Goal: Communication & Community: Answer question/provide support

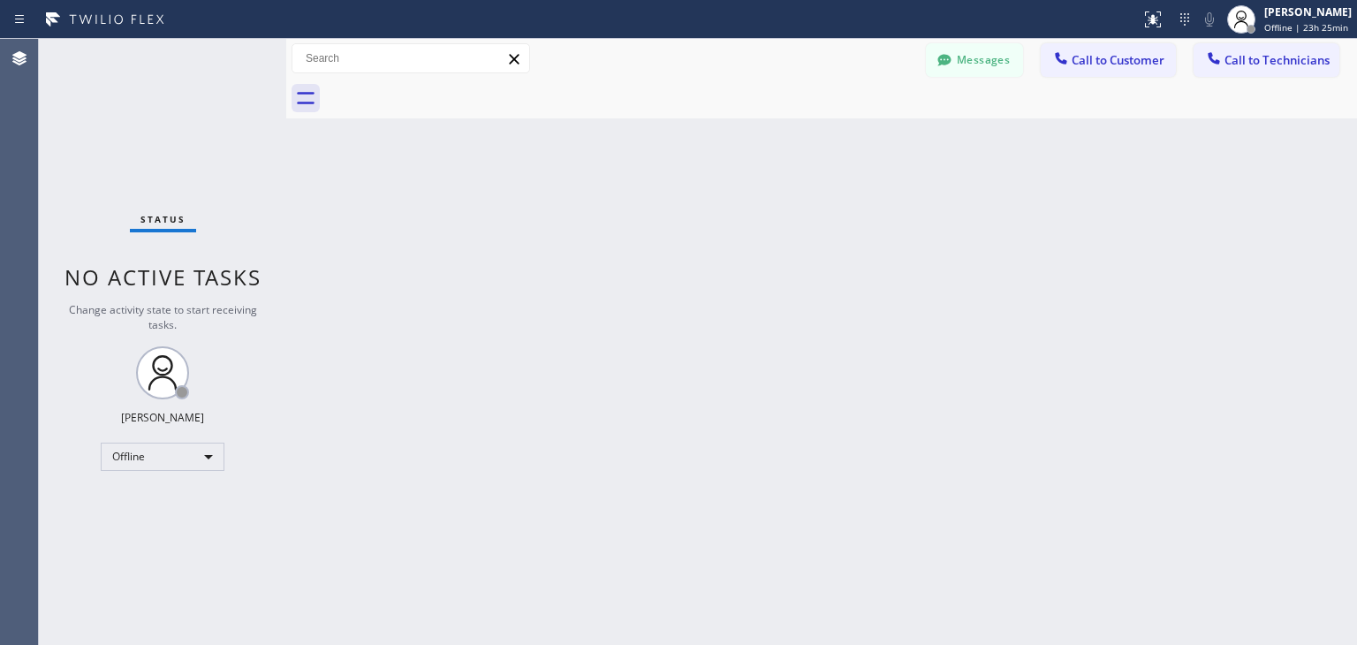
click at [998, 79] on div at bounding box center [841, 99] width 1032 height 40
click at [1000, 72] on button "Messages" at bounding box center [974, 60] width 97 height 34
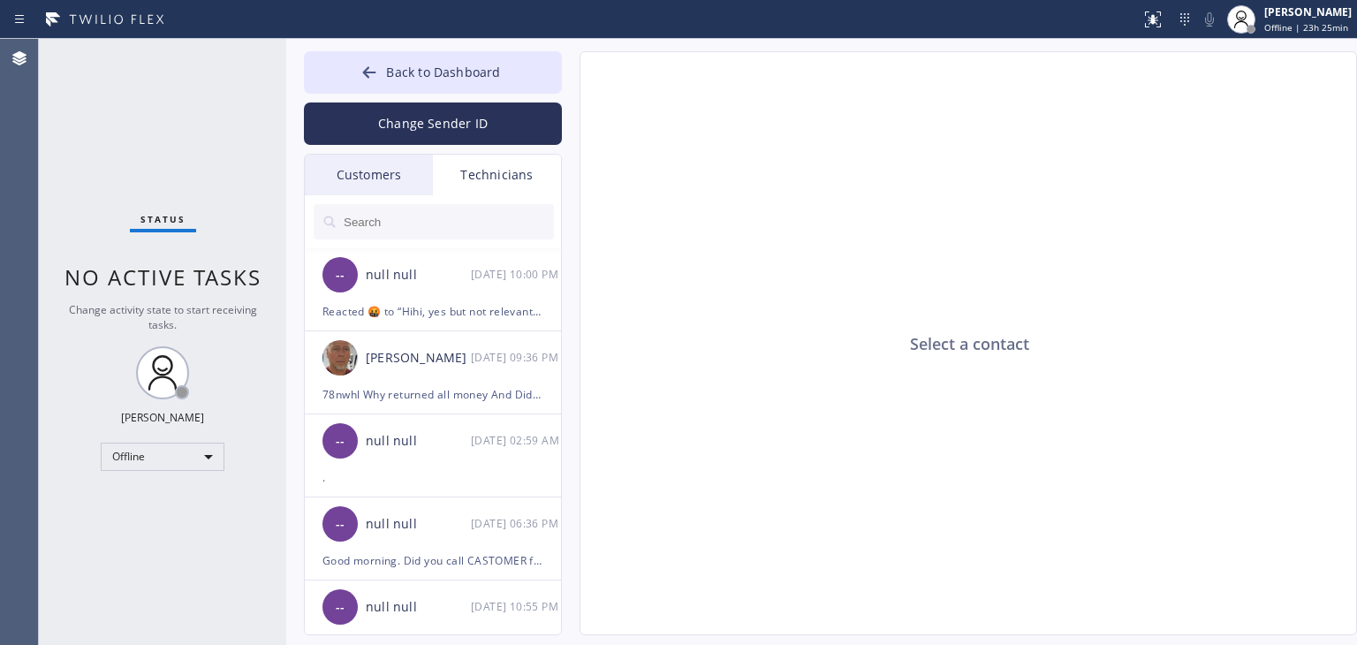
click at [428, 163] on div "Customers" at bounding box center [369, 175] width 128 height 41
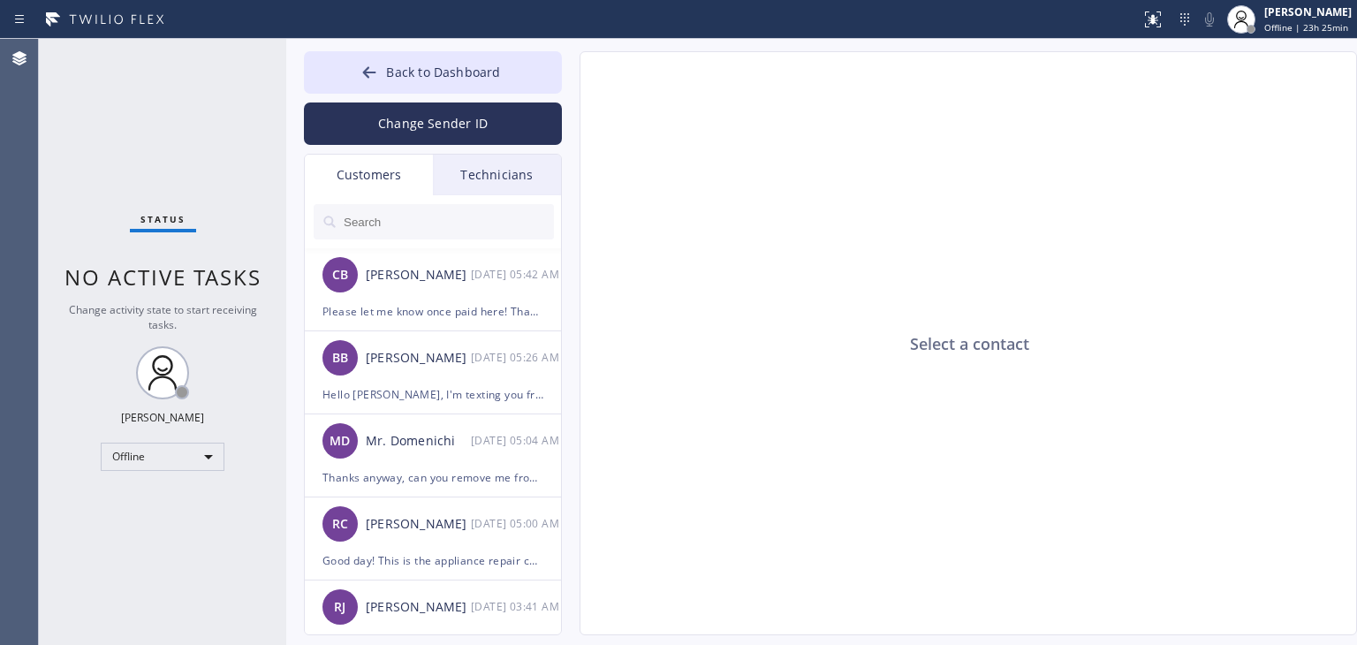
click at [522, 235] on input "text" at bounding box center [448, 221] width 212 height 35
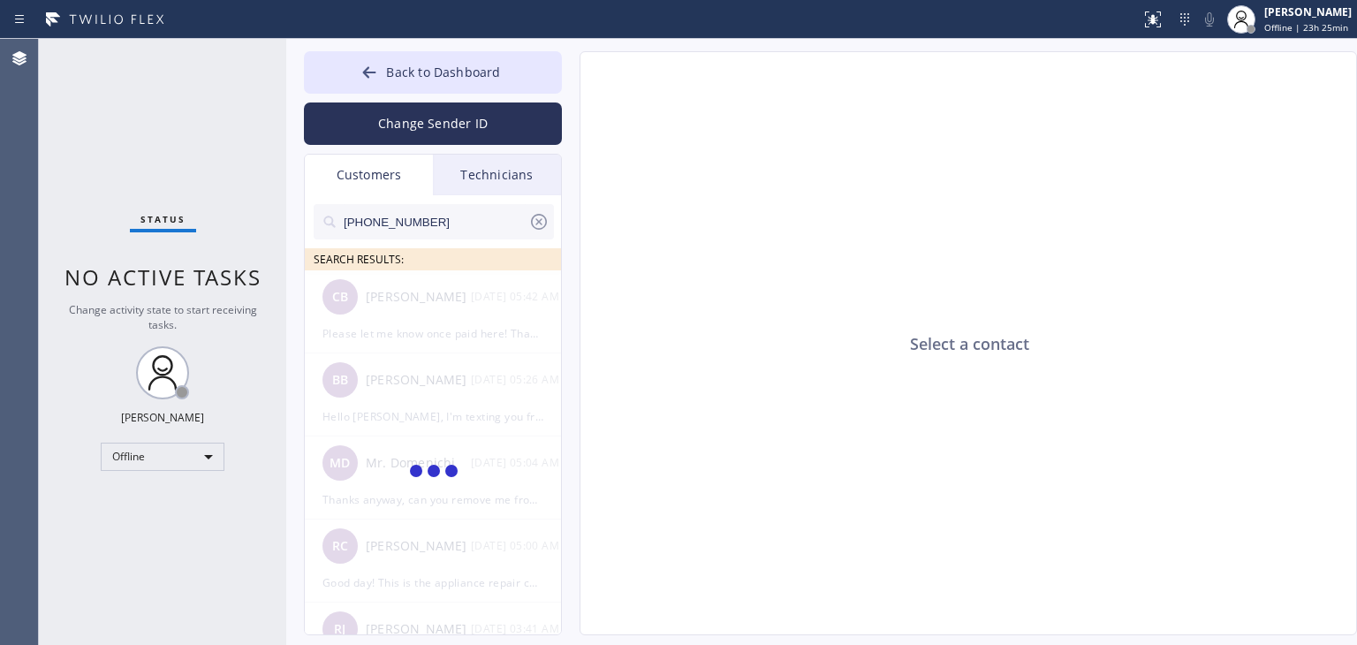
click at [505, 231] on input "[PHONE_NUMBER]" at bounding box center [435, 221] width 186 height 35
click at [505, 231] on input "(312) 618-530" at bounding box center [435, 221] width 186 height 35
type input "(312) 618-53"
click at [542, 231] on icon at bounding box center [538, 221] width 21 height 21
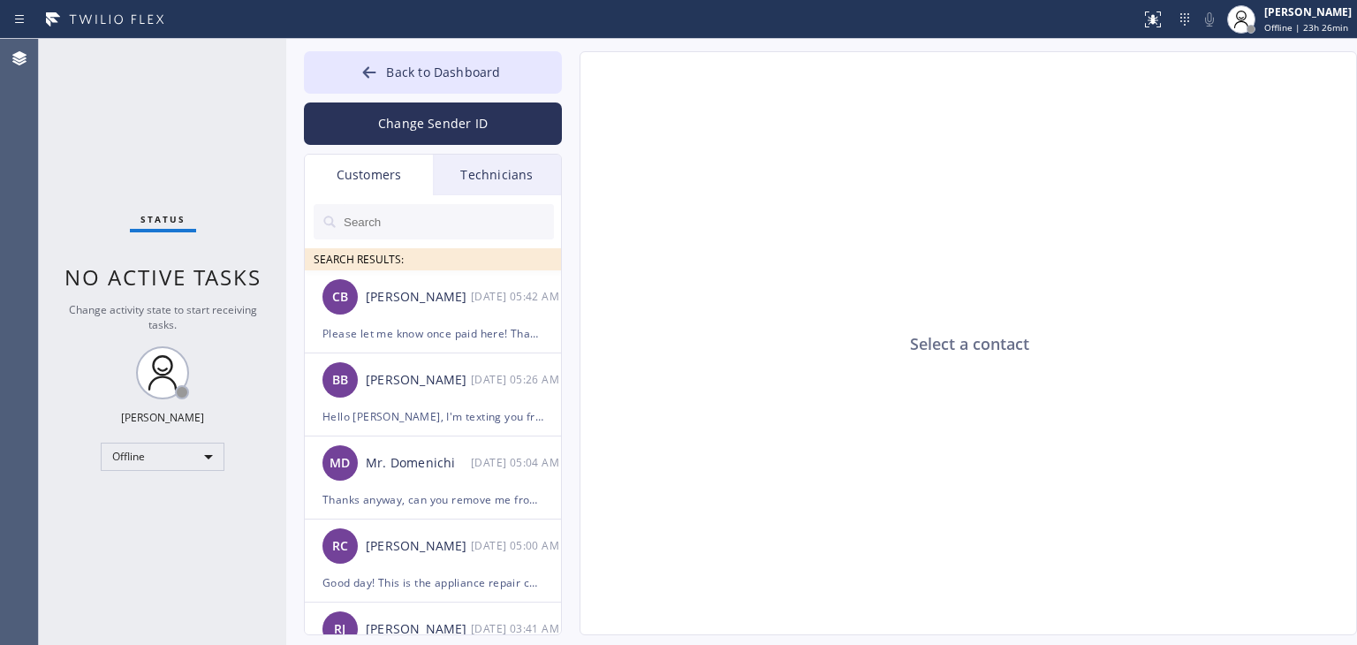
click at [474, 221] on input "text" at bounding box center [448, 221] width 212 height 35
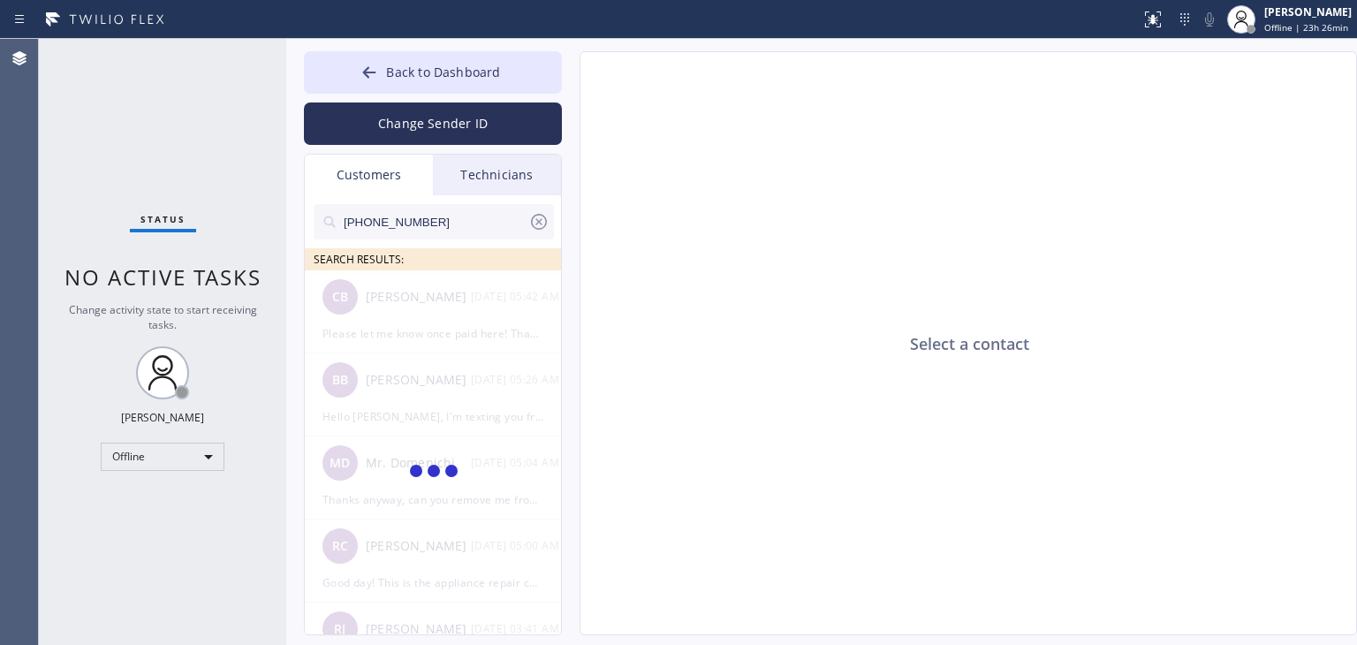
click at [474, 221] on input "[PHONE_NUMBER]" at bounding box center [435, 221] width 186 height 35
click at [474, 221] on input "(408) 393-393_" at bounding box center [435, 221] width 186 height 35
click at [474, 221] on input "(408) 393-393" at bounding box center [435, 221] width 186 height 35
type input "(408) 393-393"
click at [537, 62] on button "Back to Dashboard" at bounding box center [433, 72] width 258 height 42
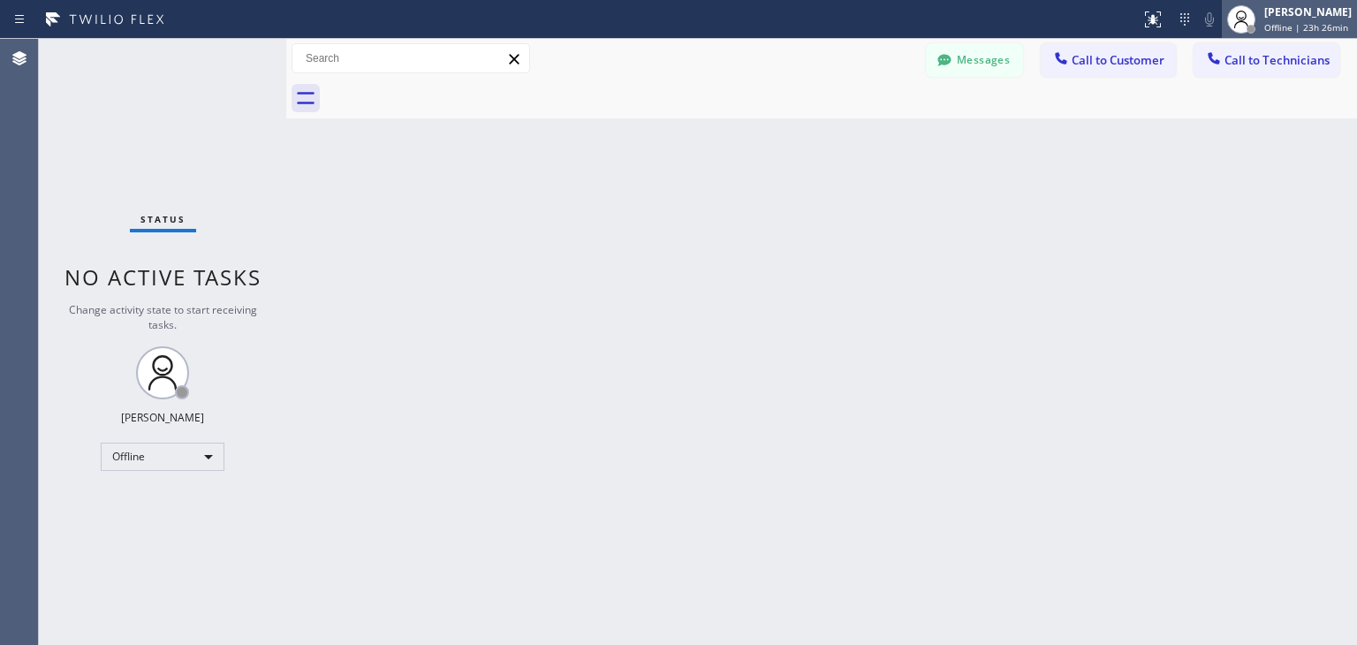
click at [1307, 29] on span "Offline | 23h 26min" at bounding box center [1306, 27] width 84 height 12
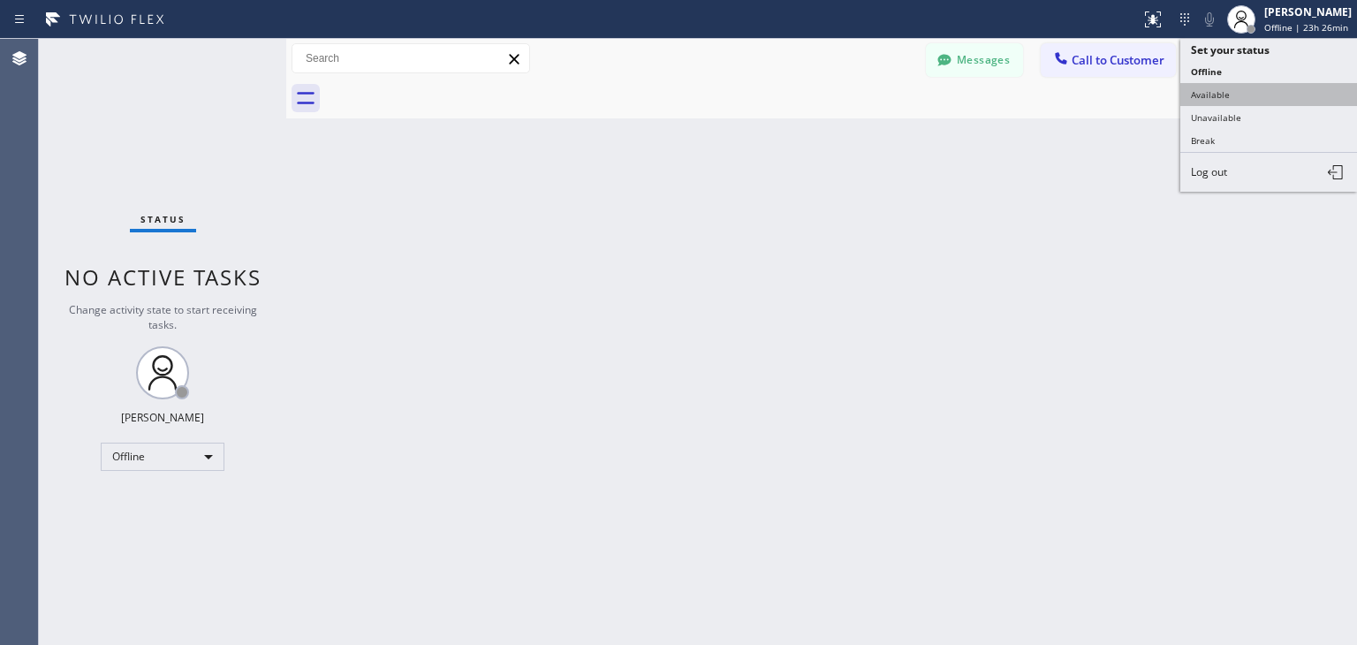
click at [1302, 86] on button "Available" at bounding box center [1268, 94] width 177 height 23
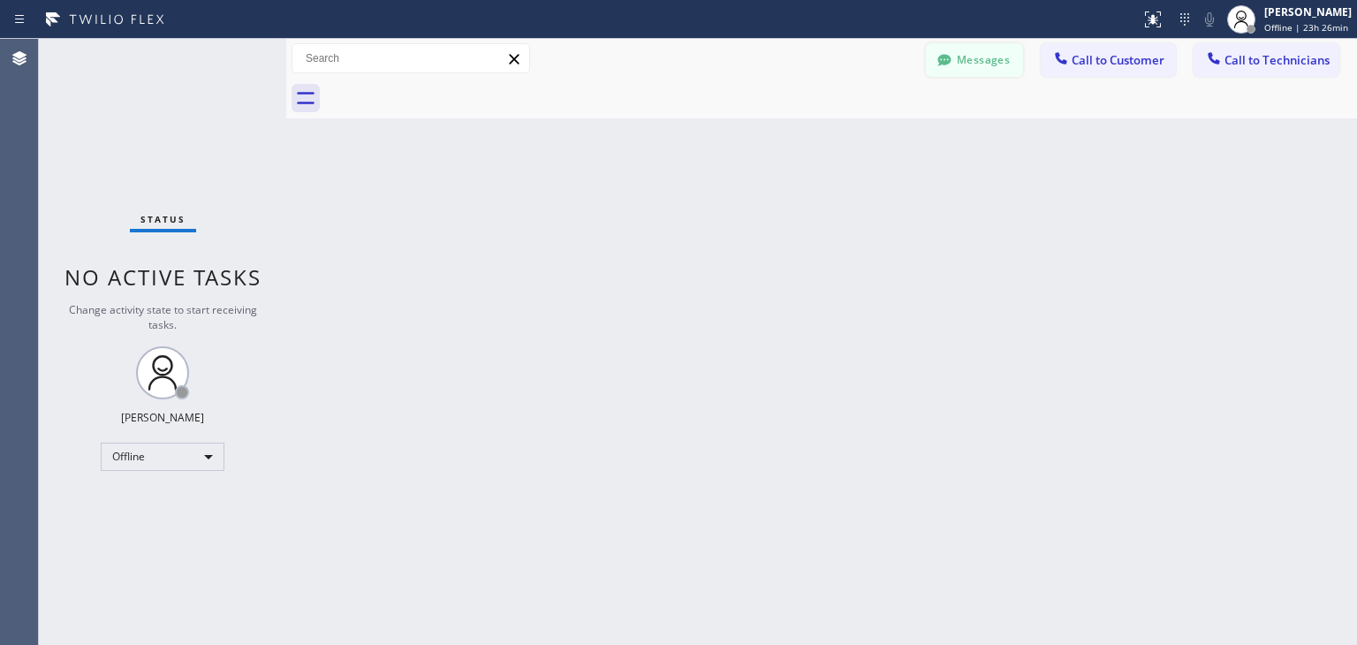
click at [982, 43] on button "Messages" at bounding box center [974, 60] width 97 height 34
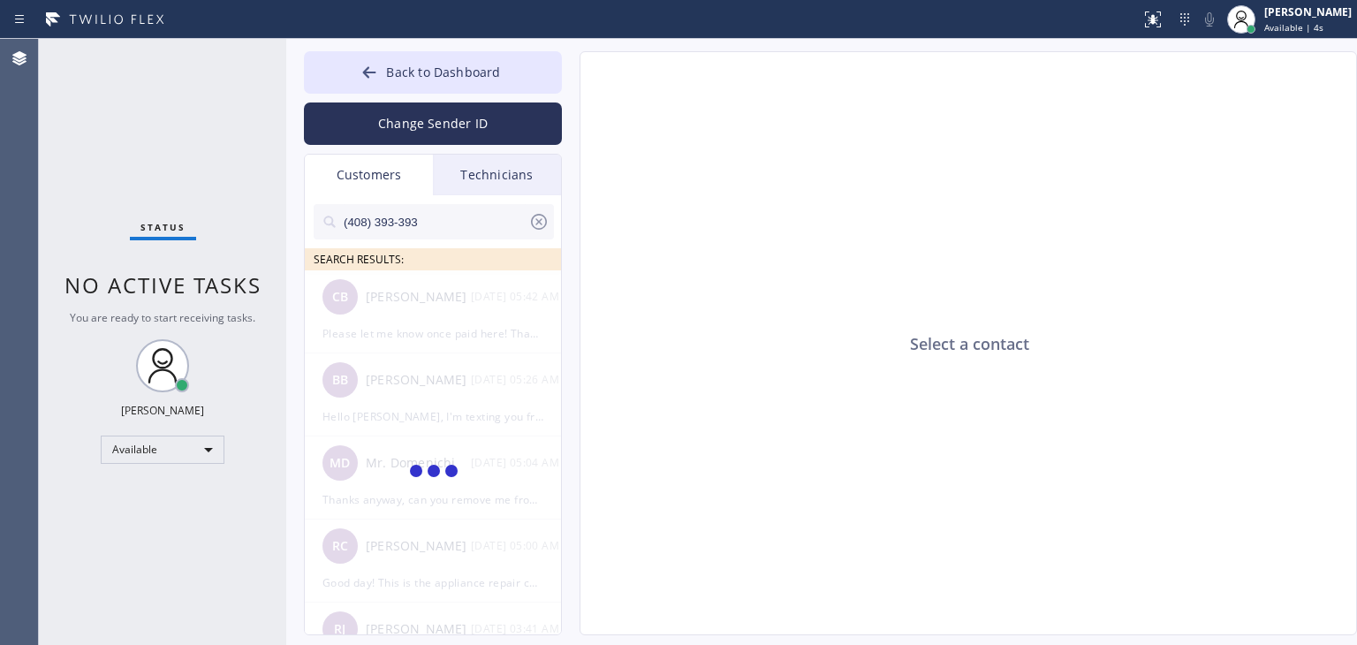
click at [542, 226] on icon at bounding box center [538, 221] width 21 height 21
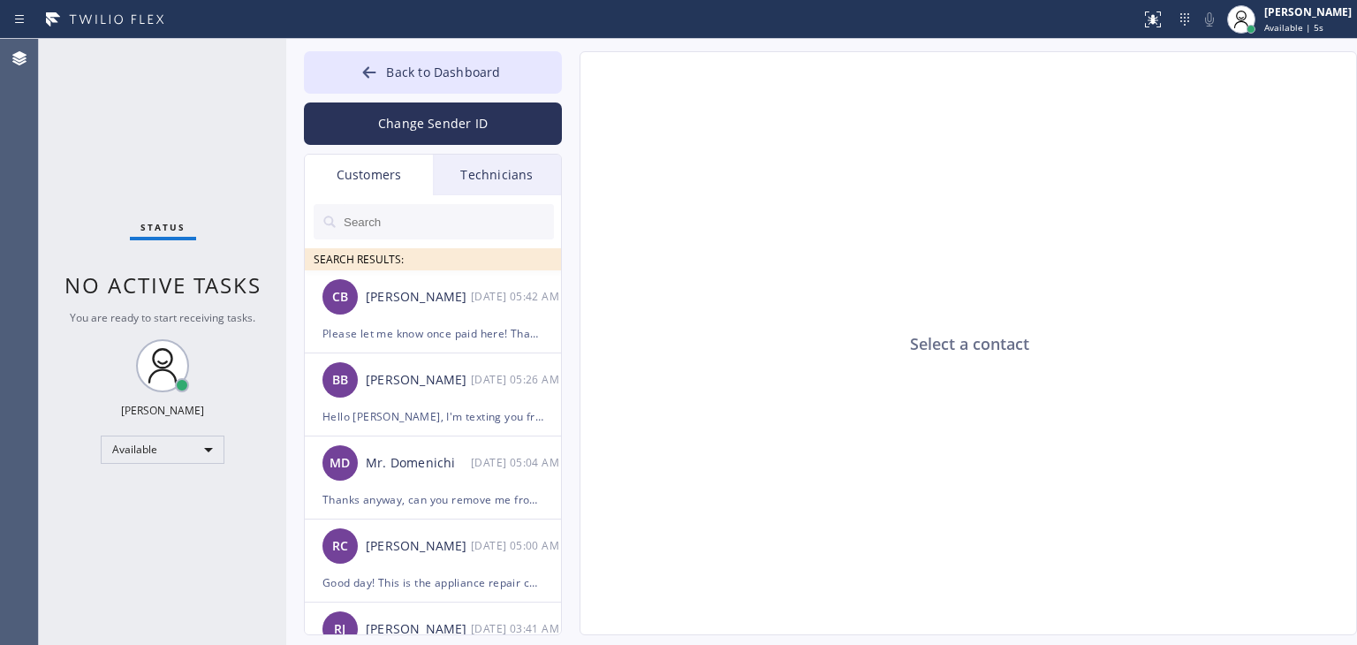
click at [519, 227] on input "text" at bounding box center [448, 221] width 212 height 35
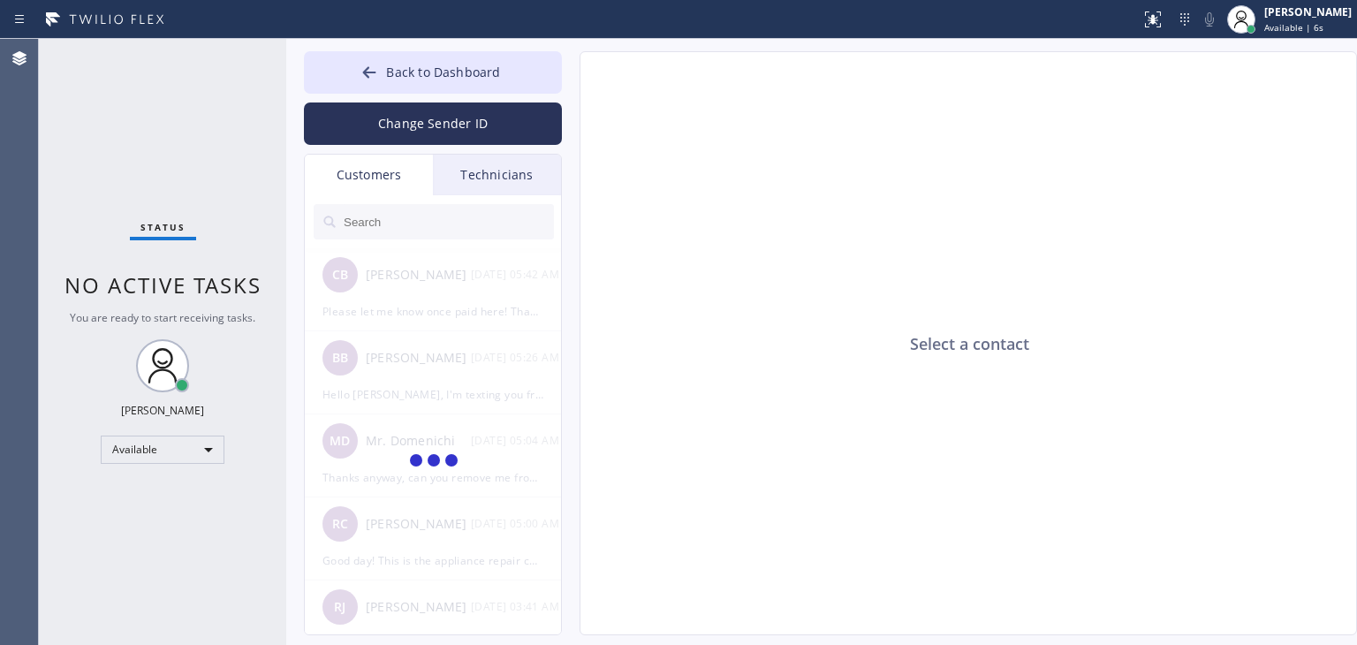
click at [510, 184] on div "Technicians" at bounding box center [497, 175] width 128 height 41
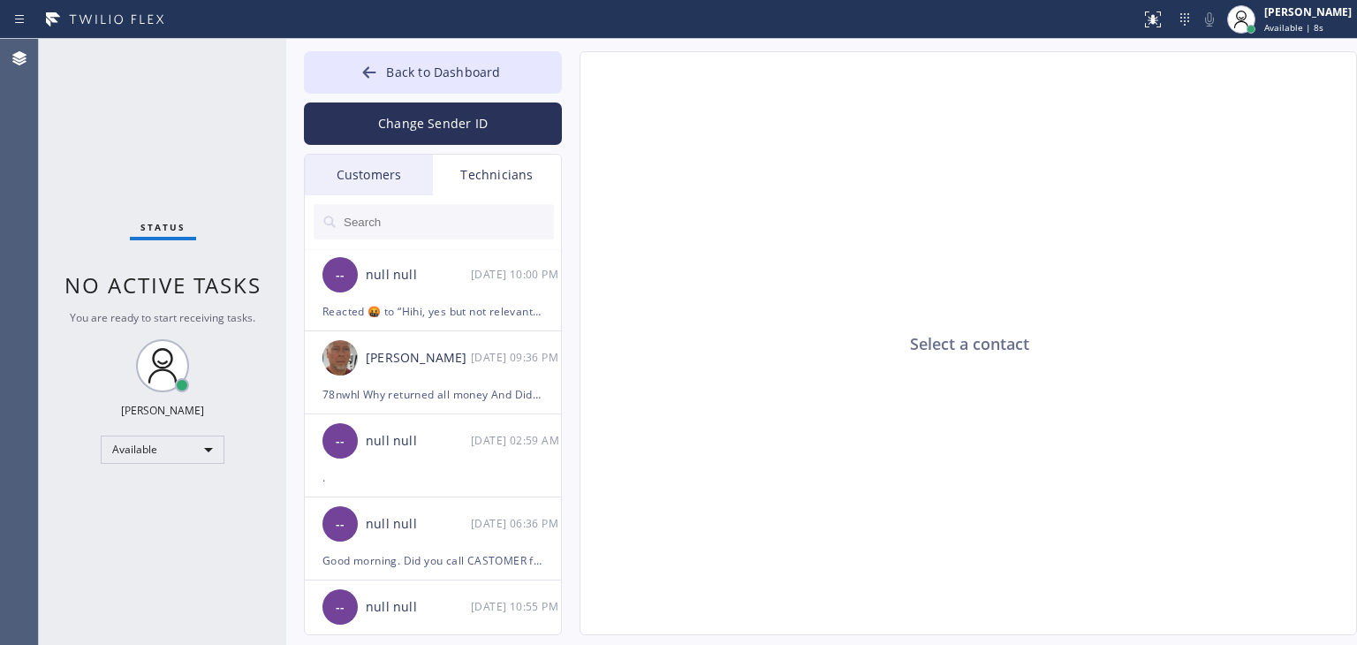
click at [378, 181] on div "Customers" at bounding box center [369, 175] width 128 height 41
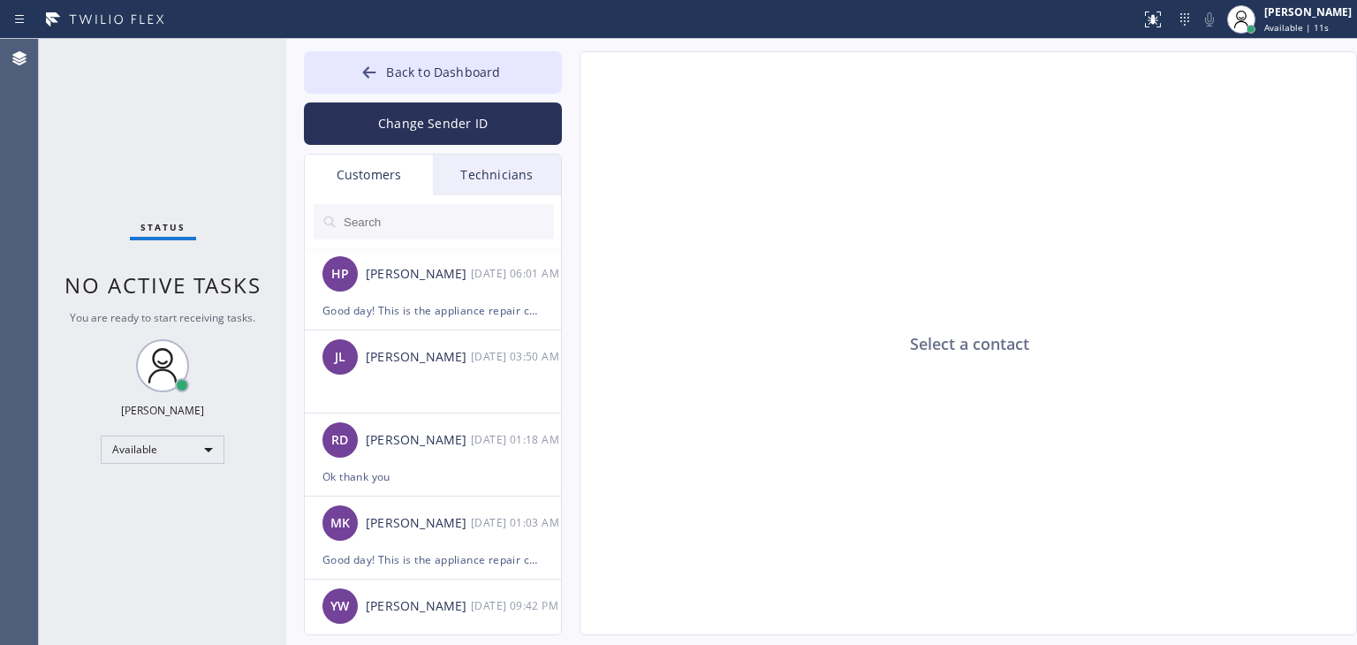
scroll to position [744, 0]
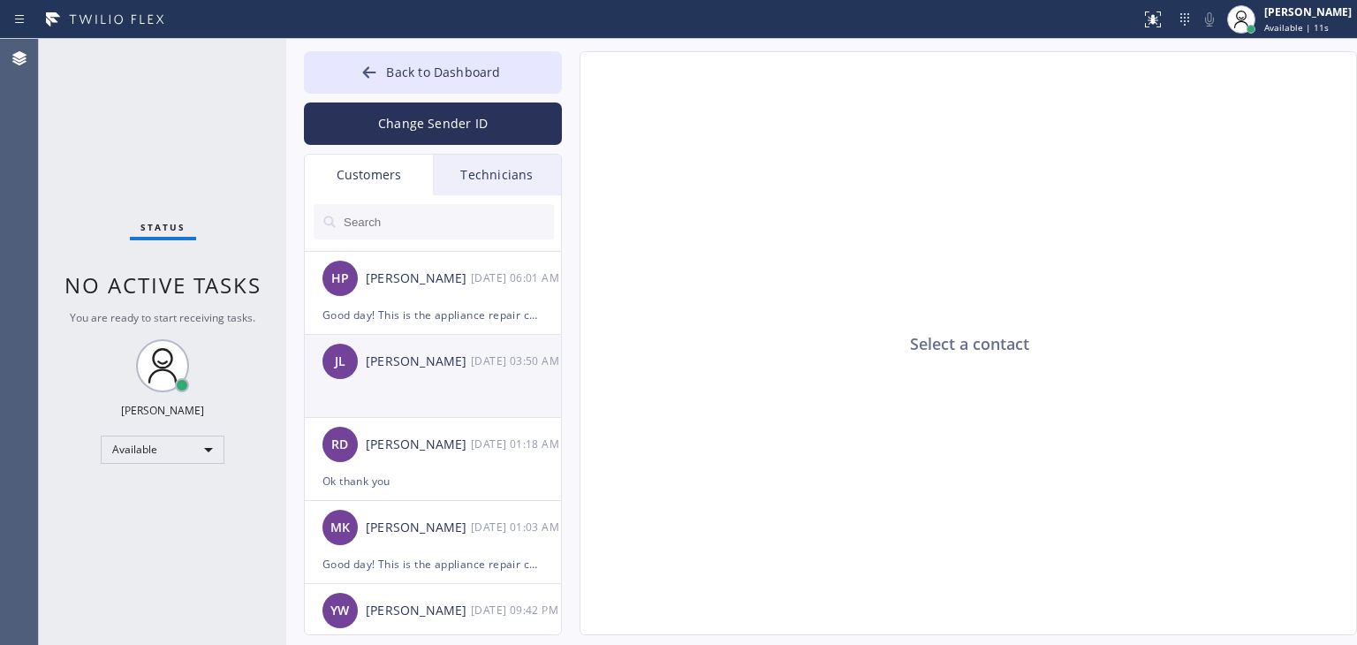
click at [504, 398] on li "[PERSON_NAME] [DATE] 03:50 AM" at bounding box center [434, 376] width 258 height 83
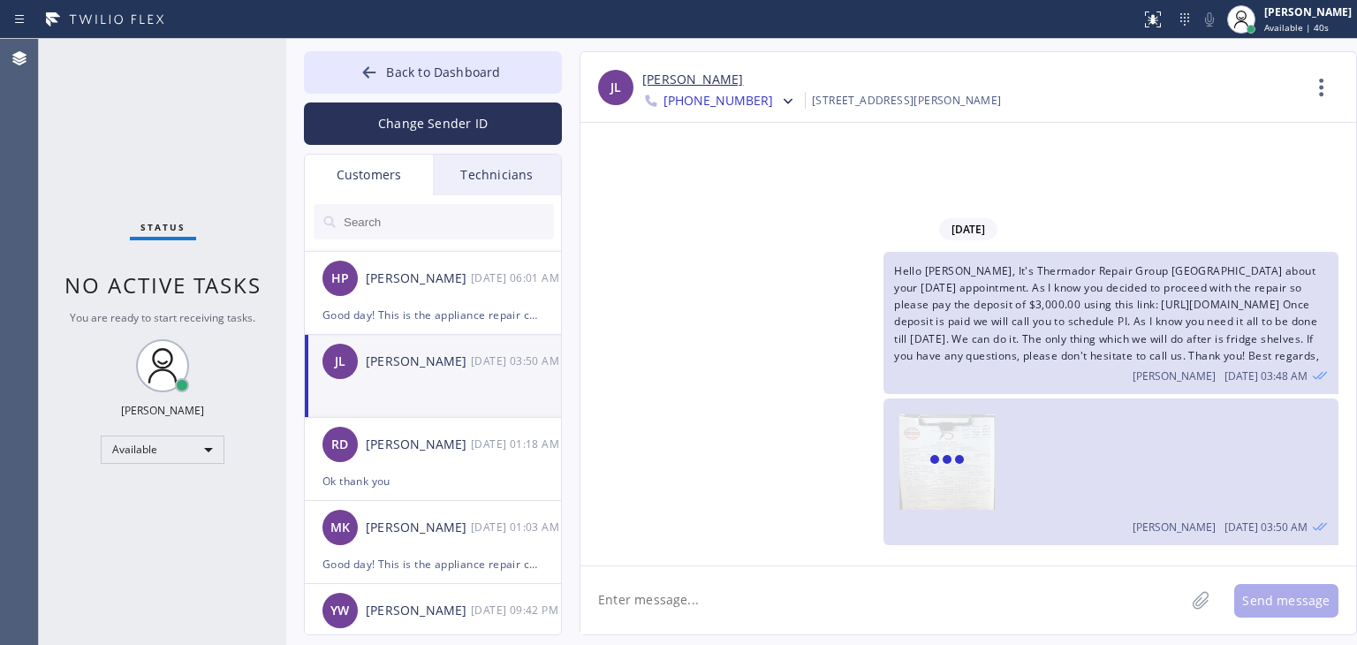
click at [958, 618] on textarea at bounding box center [882, 600] width 604 height 68
paste textarea "Hello [PERSON_NAME], I hope you're doing well. Thank you for choosing our compa…"
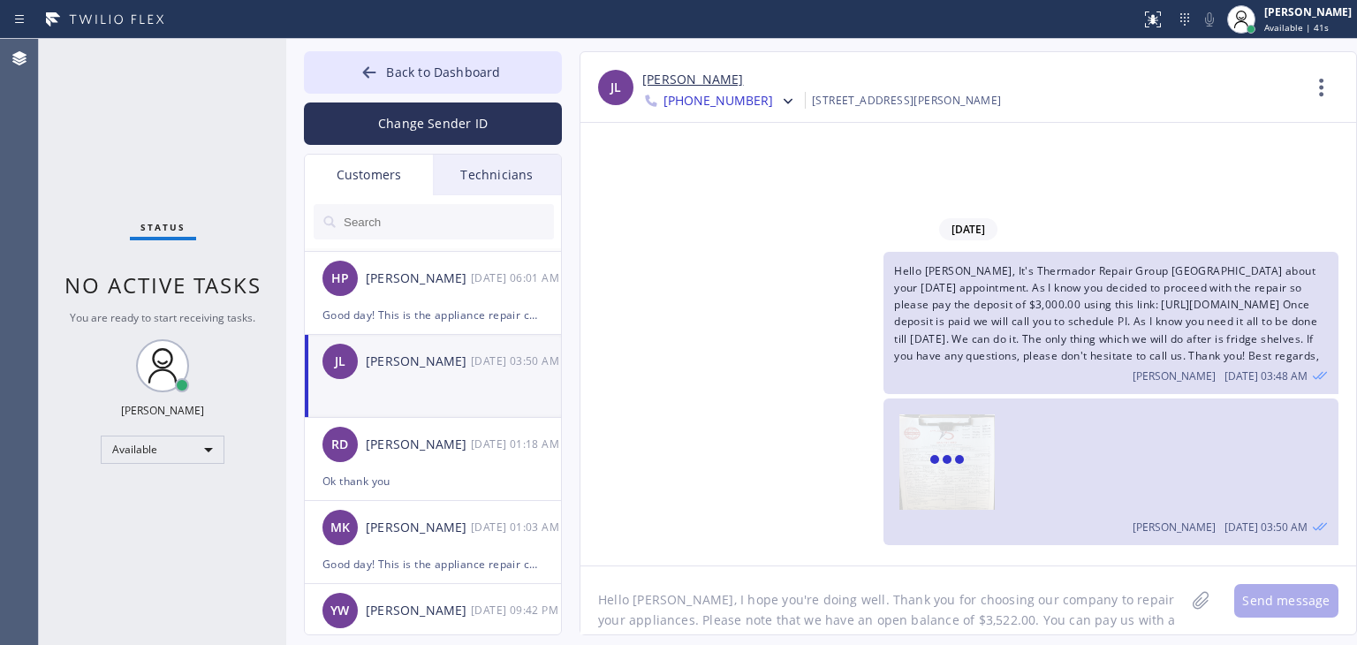
scroll to position [95, 0]
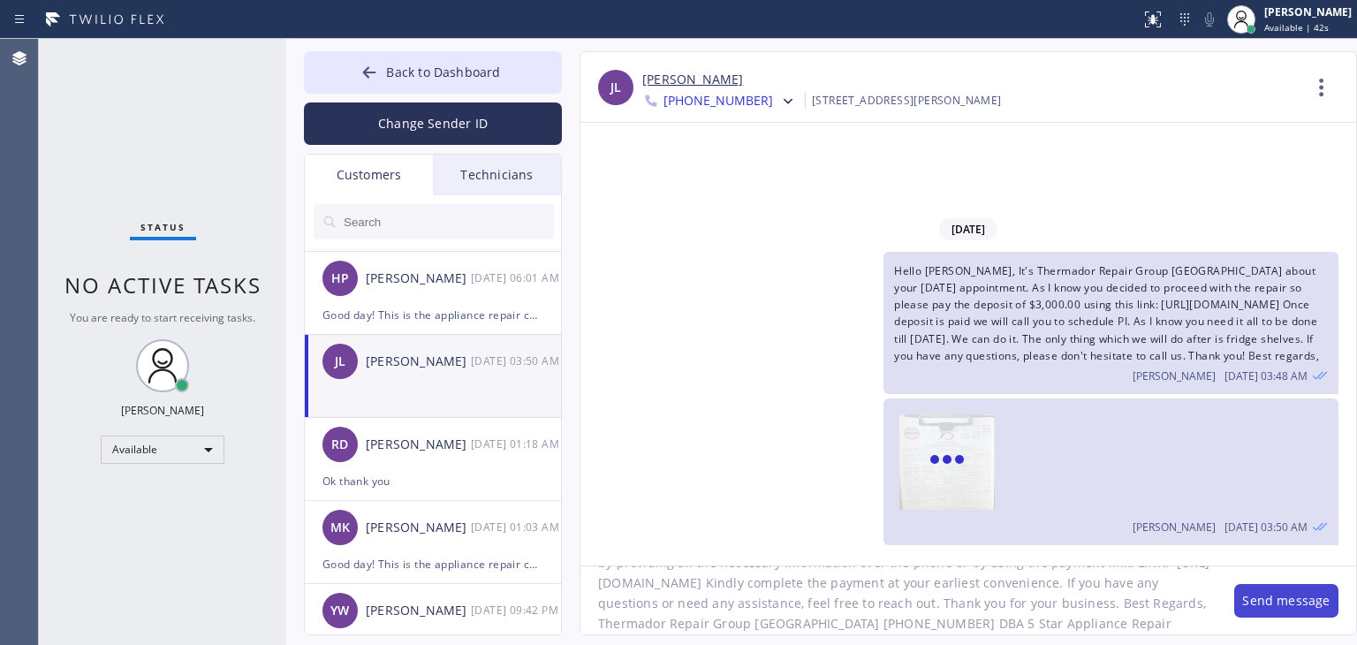
type textarea "Hello [PERSON_NAME], I hope you're doing well. Thank you for choosing our compa…"
click at [1272, 596] on button "Send message" at bounding box center [1286, 601] width 104 height 34
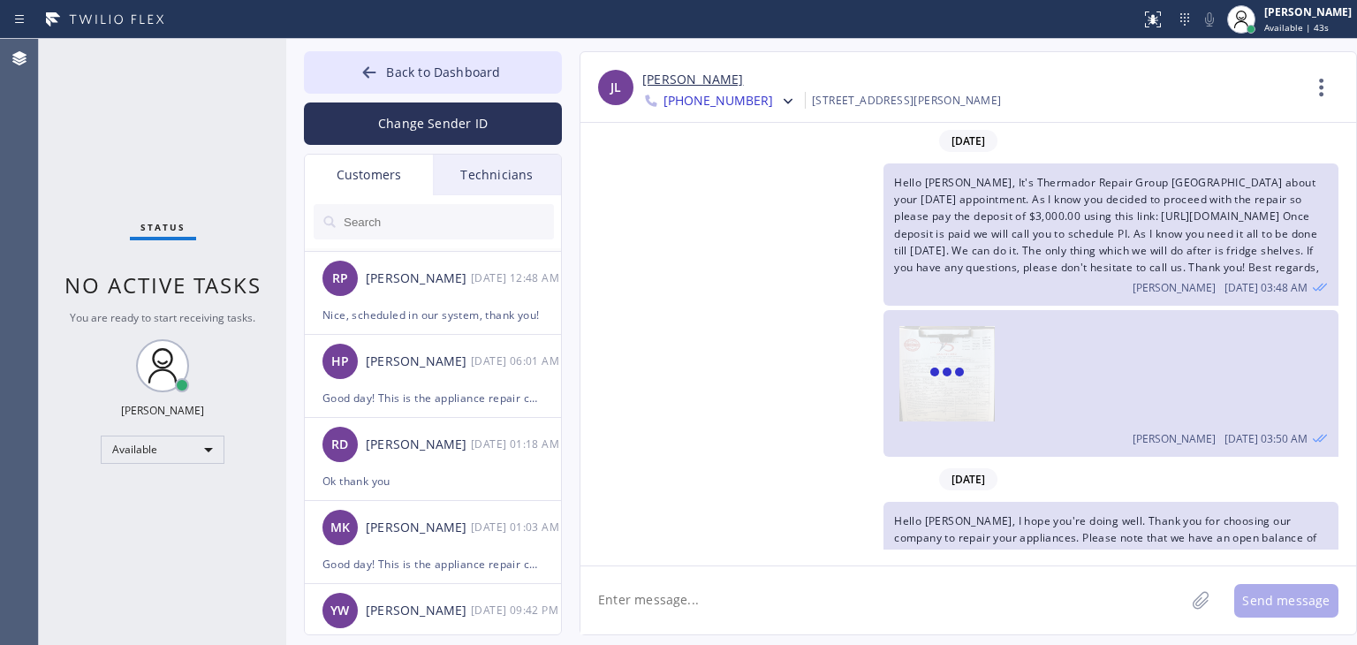
scroll to position [180, 0]
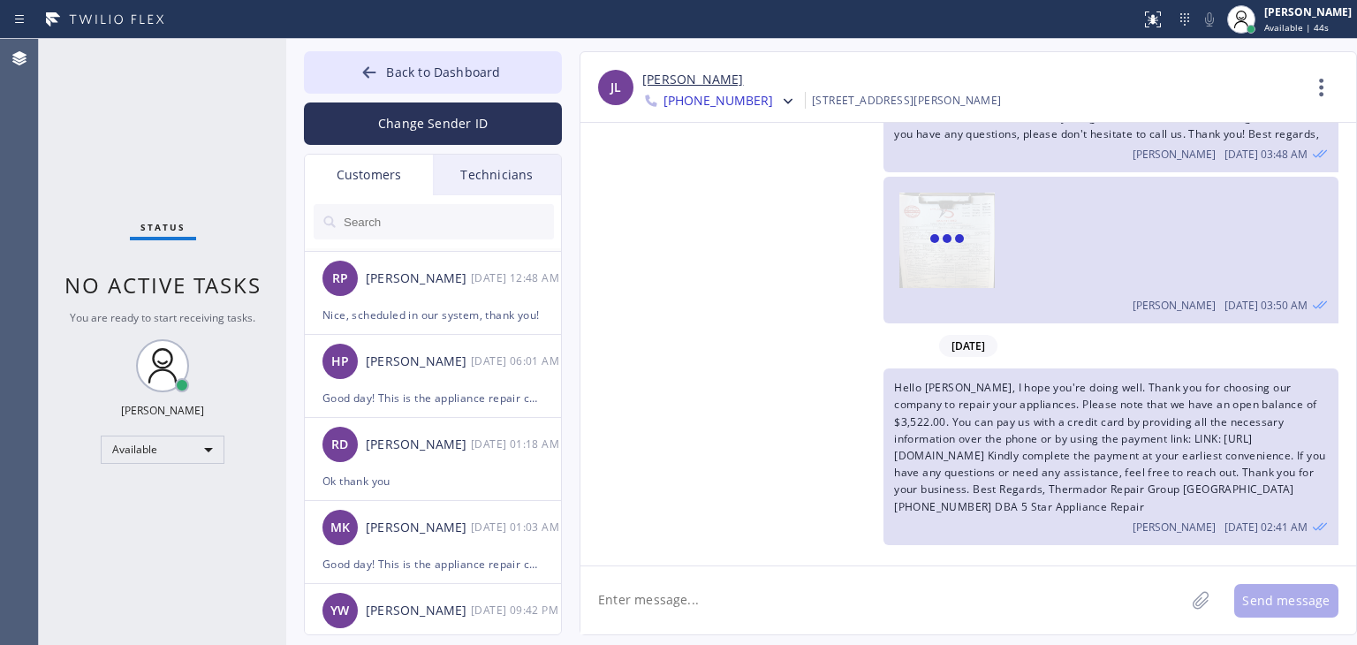
click at [1092, 446] on div "Hello [PERSON_NAME], I hope you're doing well. Thank you for choosing our compa…" at bounding box center [1110, 456] width 455 height 177
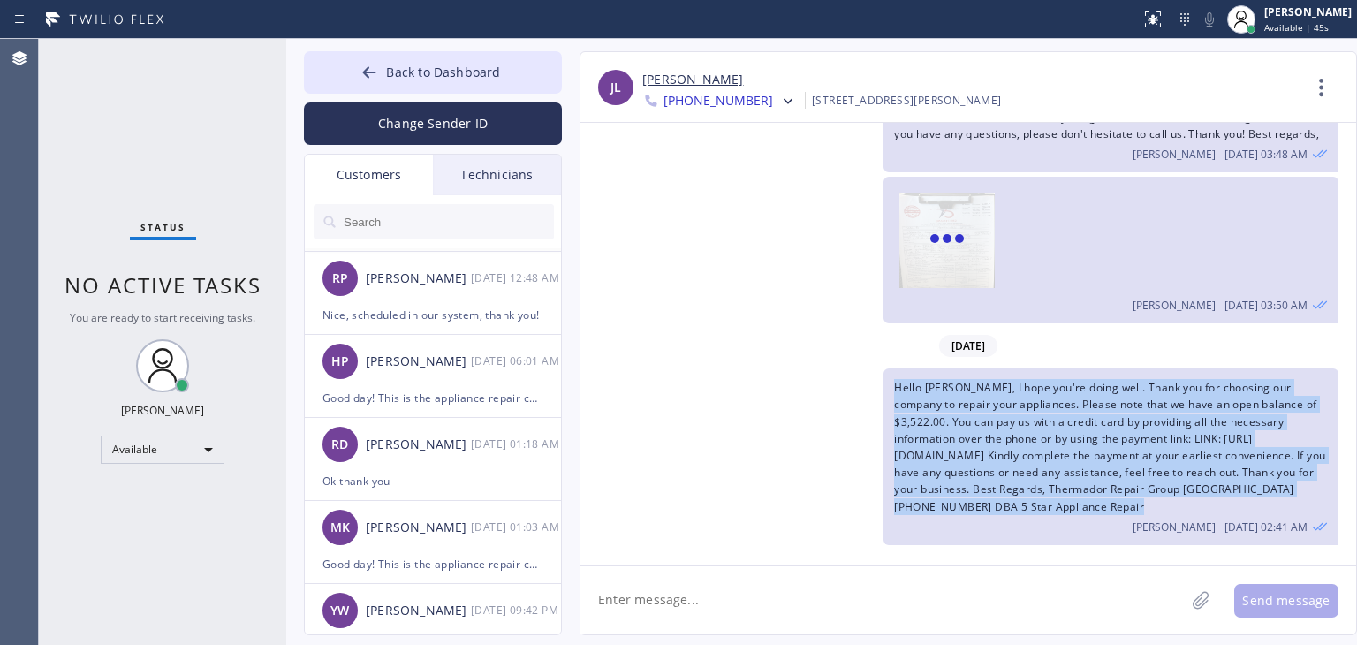
click at [1092, 446] on div "Hello [PERSON_NAME], I hope you're doing well. Thank you for choosing our compa…" at bounding box center [1110, 456] width 455 height 177
copy span "Hello [PERSON_NAME], I hope you're doing well. Thank you for choosing our compa…"
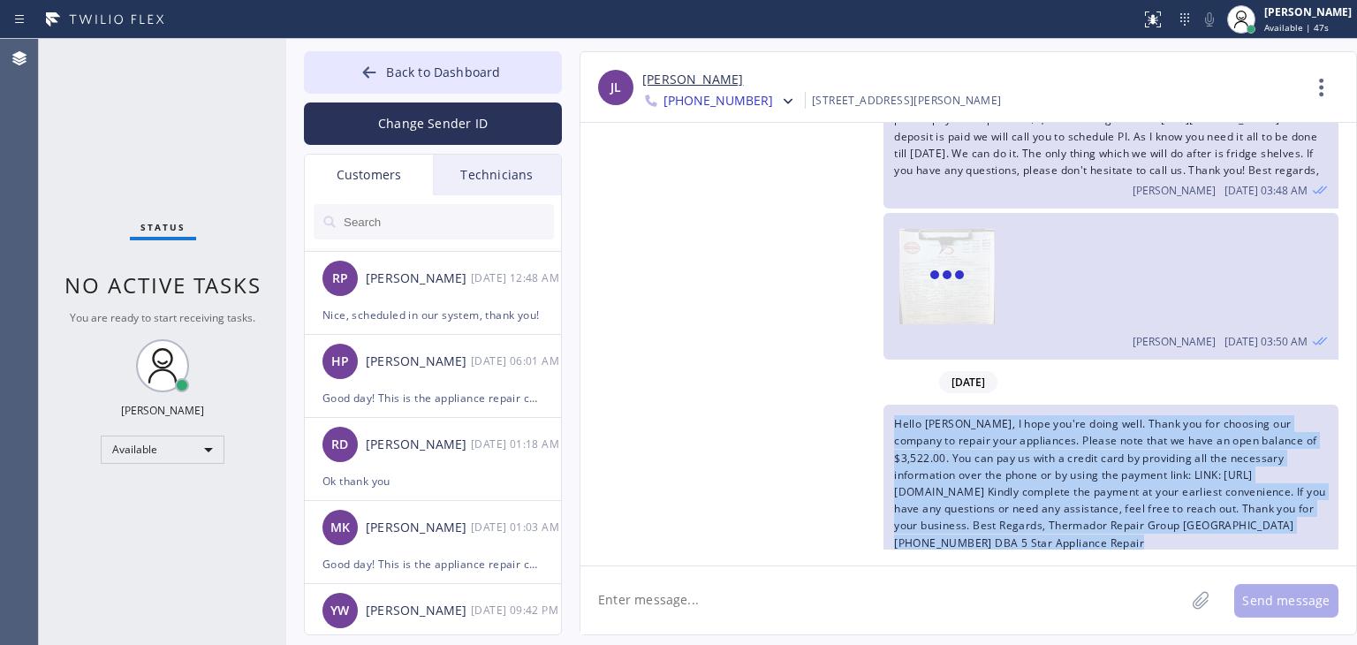
scroll to position [95, 0]
click at [779, 107] on icon at bounding box center [788, 102] width 18 height 18
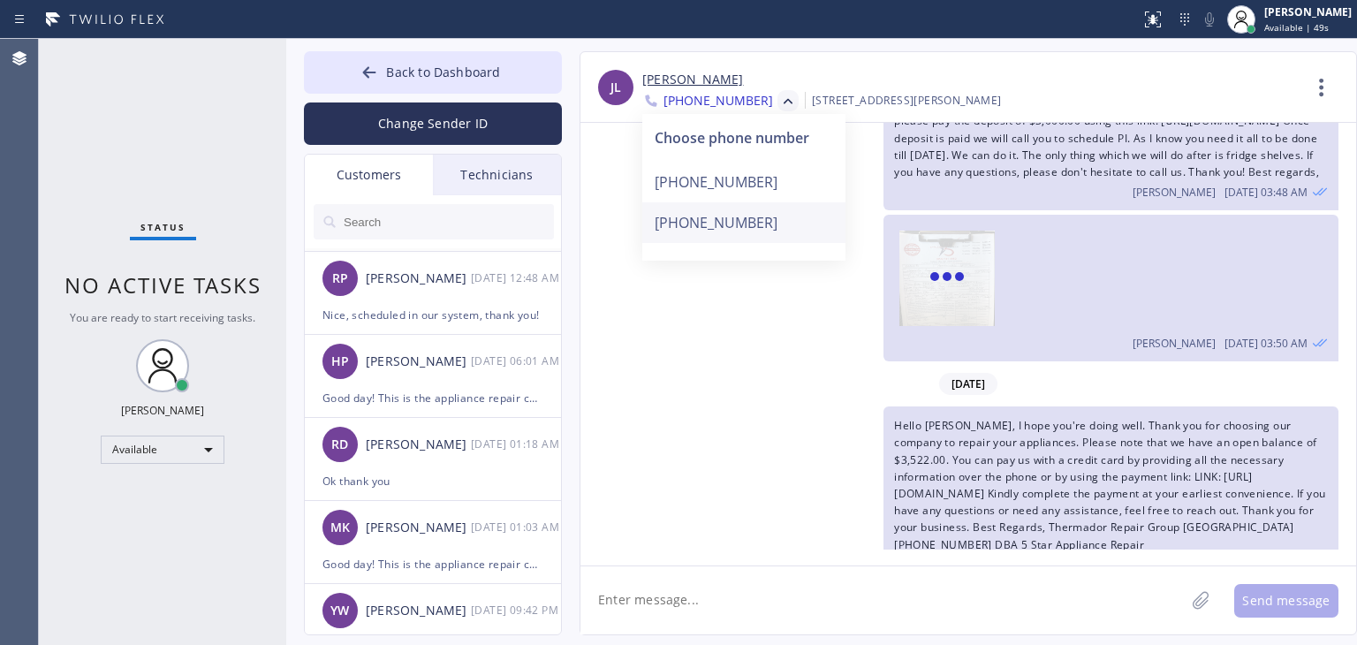
click at [758, 213] on div "[PHONE_NUMBER]" at bounding box center [743, 222] width 203 height 41
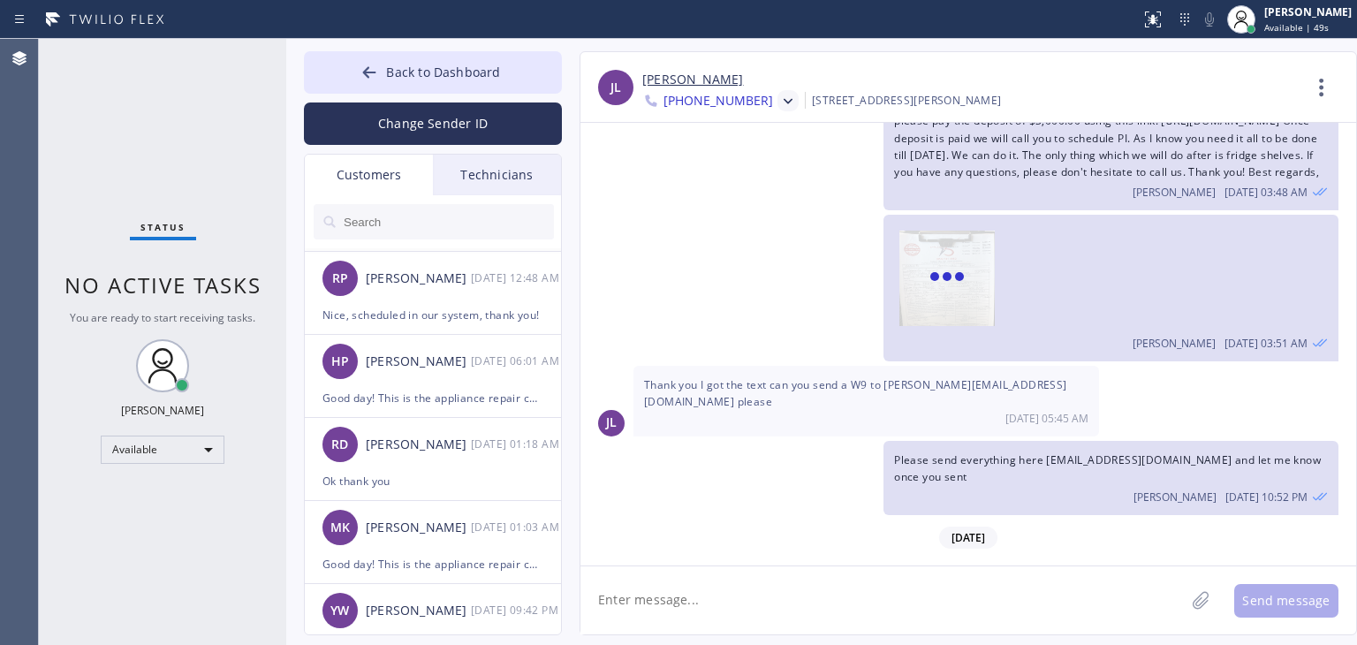
scroll to position [288, 0]
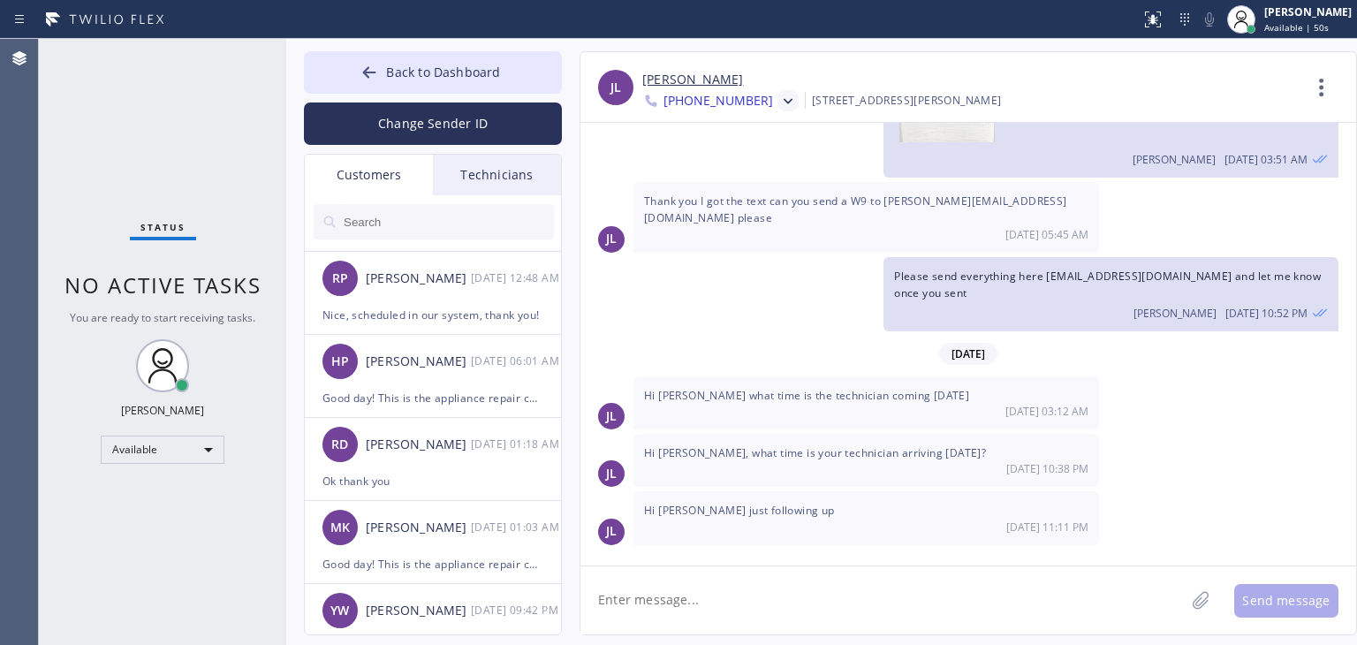
click at [816, 541] on div "Hi [PERSON_NAME] just following up [DATE] 11:11 PM" at bounding box center [866, 517] width 466 height 53
click at [816, 571] on textarea at bounding box center [882, 600] width 604 height 68
type textarea "G"
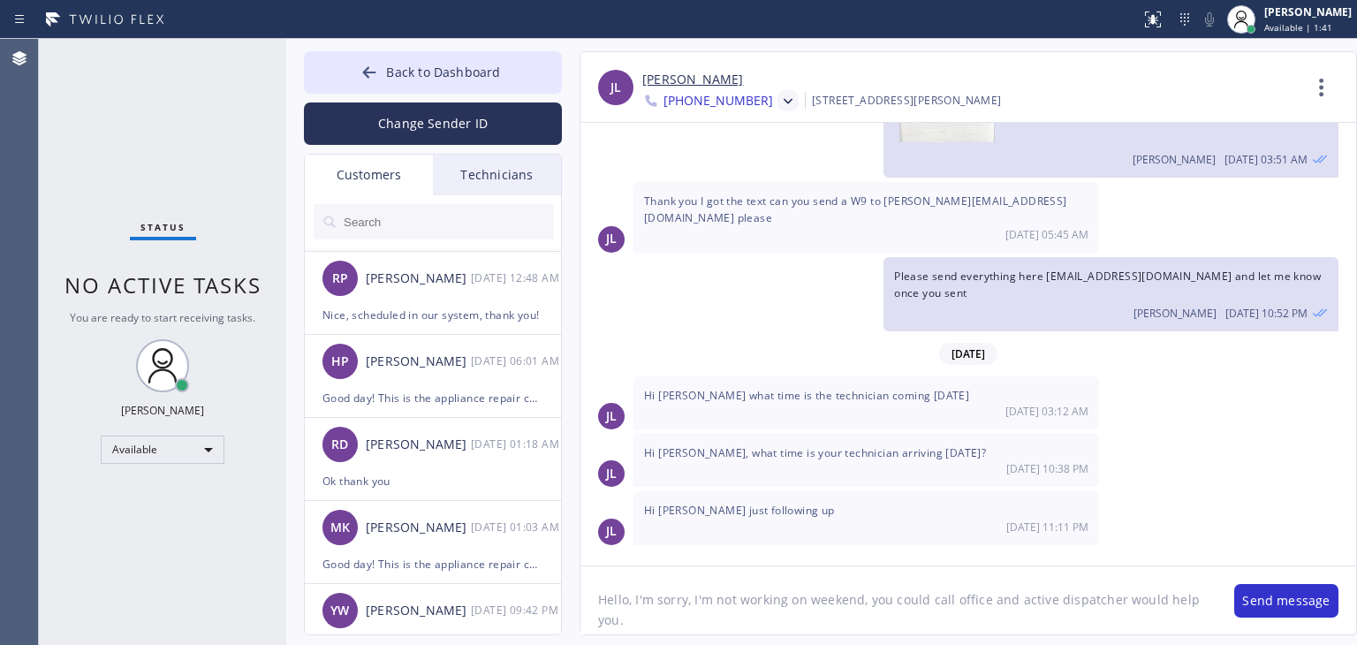
click at [688, 610] on textarea "Hello, I'm sorry, I'm not working on weekend, you could call office and active …" at bounding box center [898, 600] width 636 height 68
click at [855, 606] on textarea "Hello, I'm sorry, I'm not working on weekend, you could call office and active …" at bounding box center [898, 600] width 636 height 68
type textarea "Hello, I'm sorry, I'm not working on weekends, you could call office and active…"
click at [972, 626] on textarea "Hello, I'm sorry, I'm not working on weekends, you could call office and active…" at bounding box center [898, 600] width 636 height 68
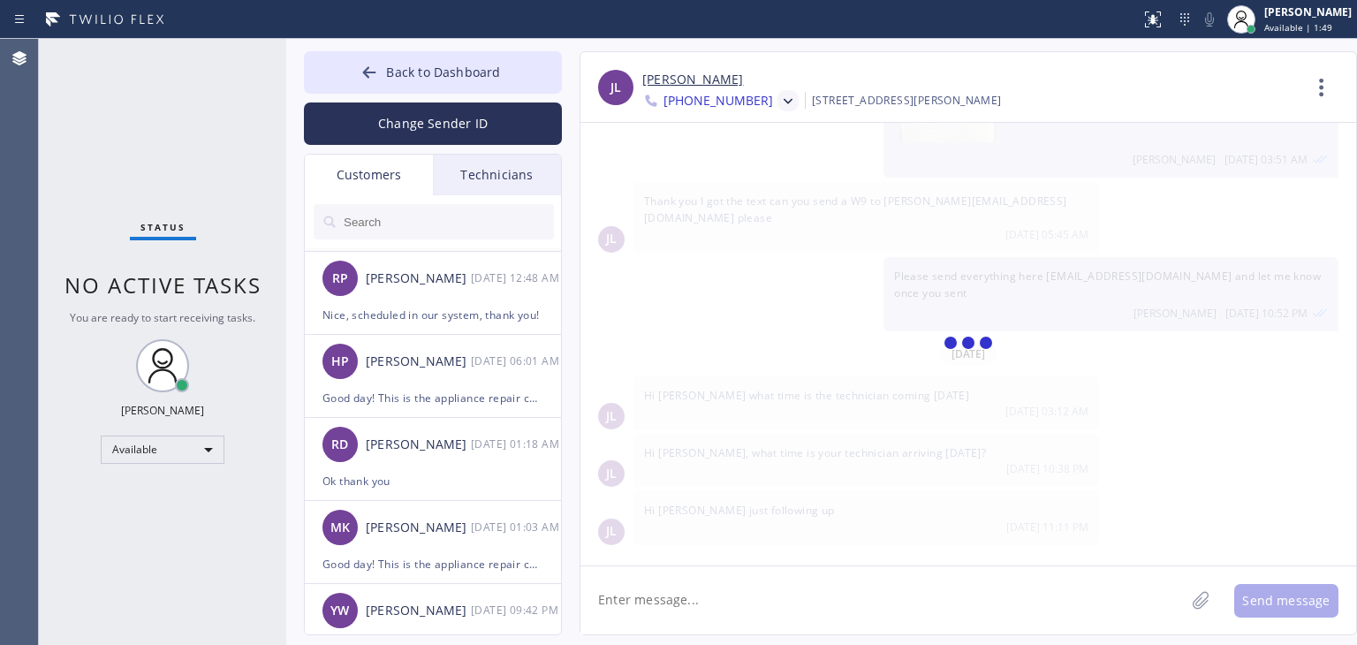
scroll to position [406, 0]
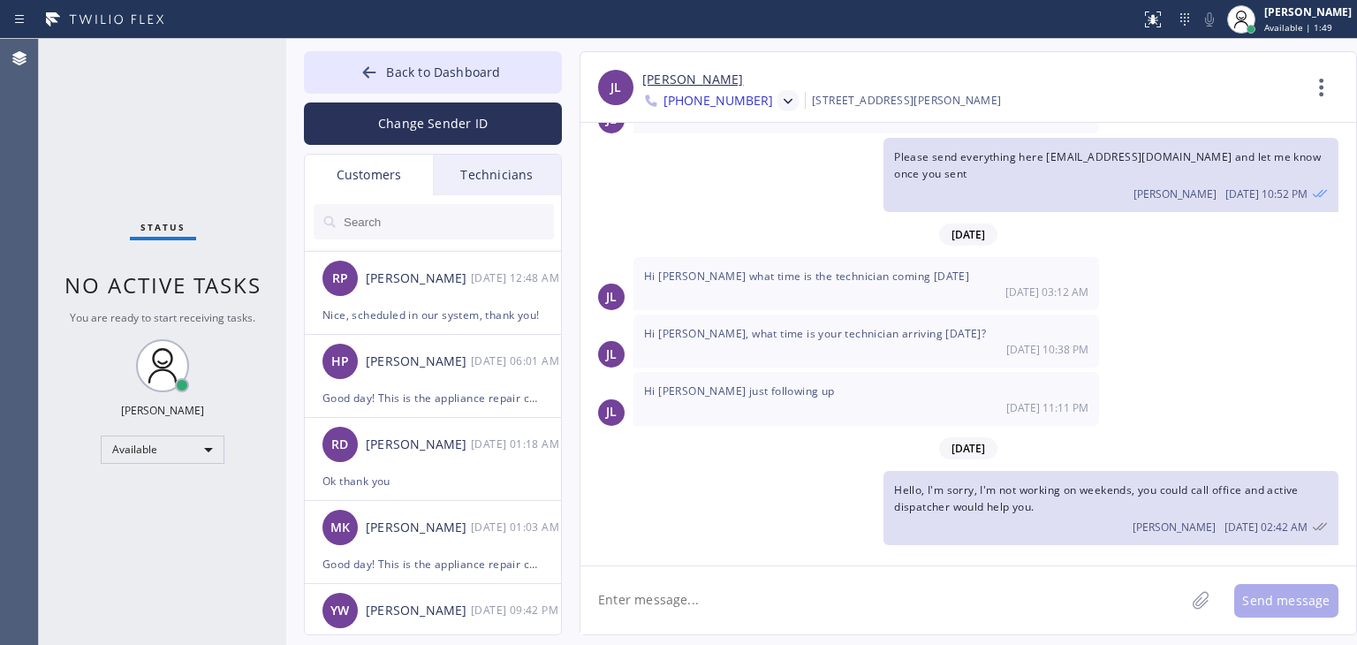
click at [995, 616] on textarea at bounding box center [882, 600] width 604 height 68
paste textarea "Hello [PERSON_NAME], I hope you're doing well. Thank you for choosing our compa…"
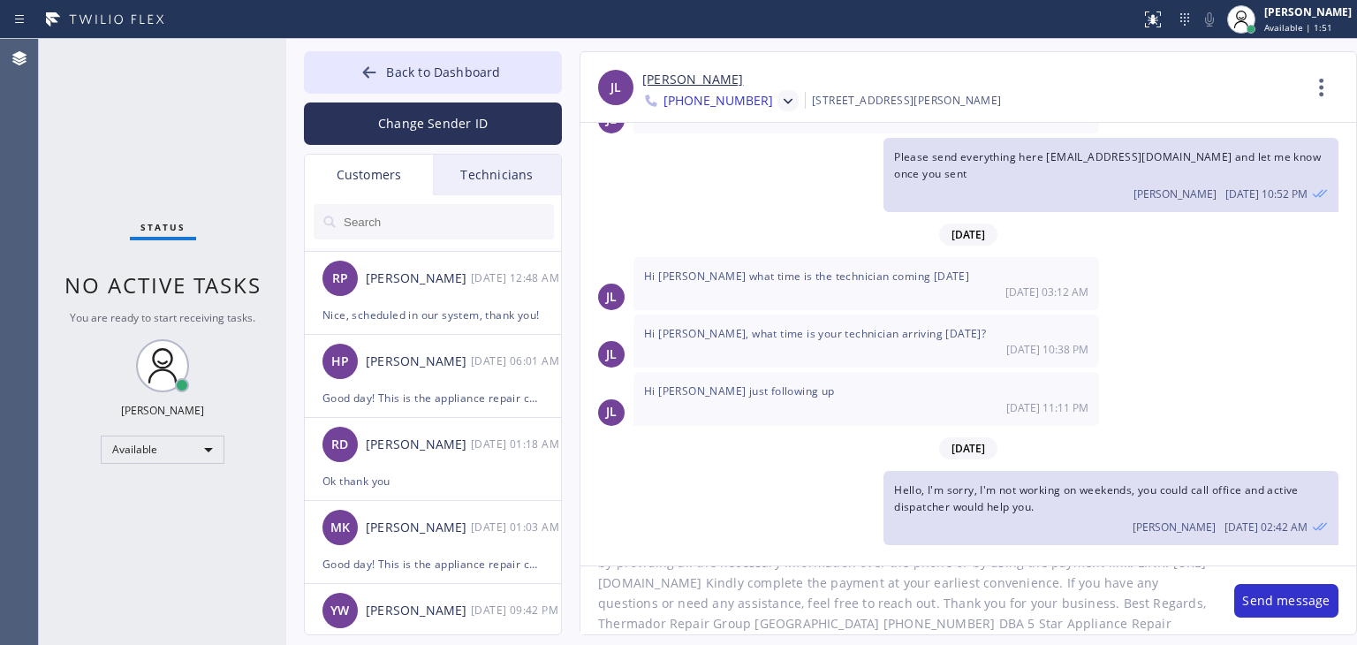
scroll to position [0, 0]
type textarea "Hello [PERSON_NAME], I hope you're doing well. Thank you for choosing our compa…"
click at [1309, 603] on button "Send message" at bounding box center [1286, 601] width 104 height 34
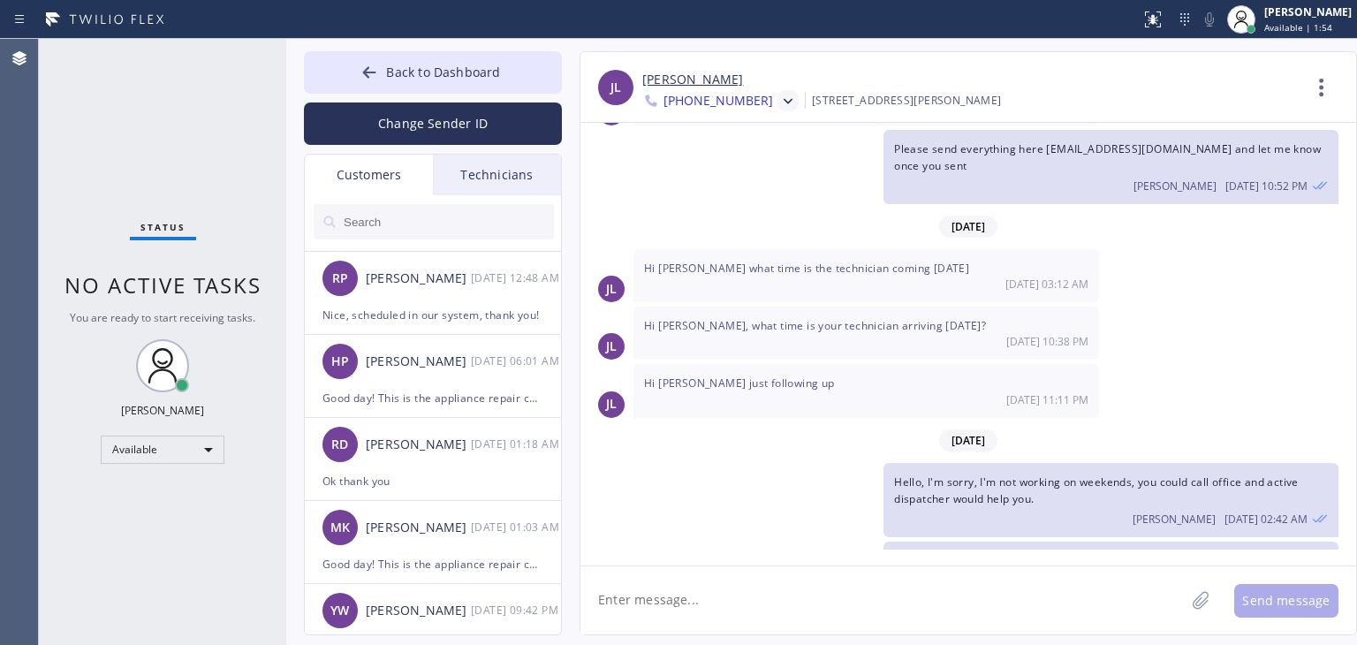
scroll to position [603, 0]
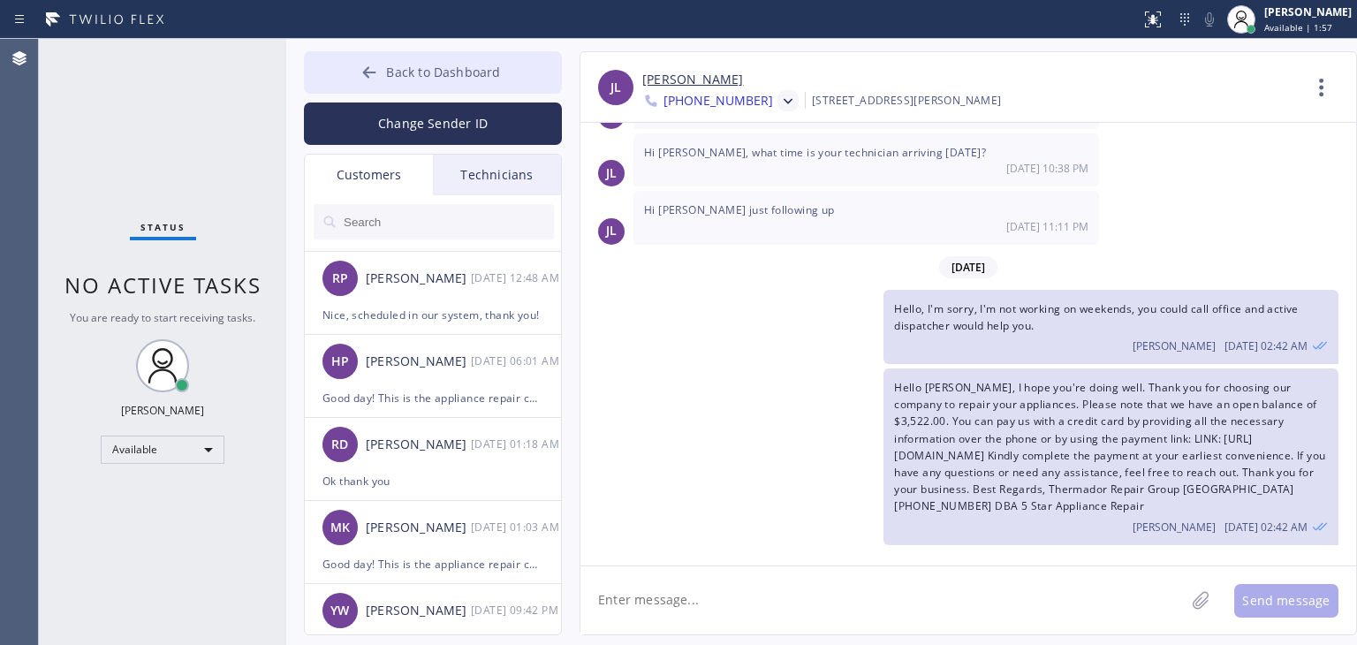
click at [516, 87] on button "Back to Dashboard" at bounding box center [433, 72] width 258 height 42
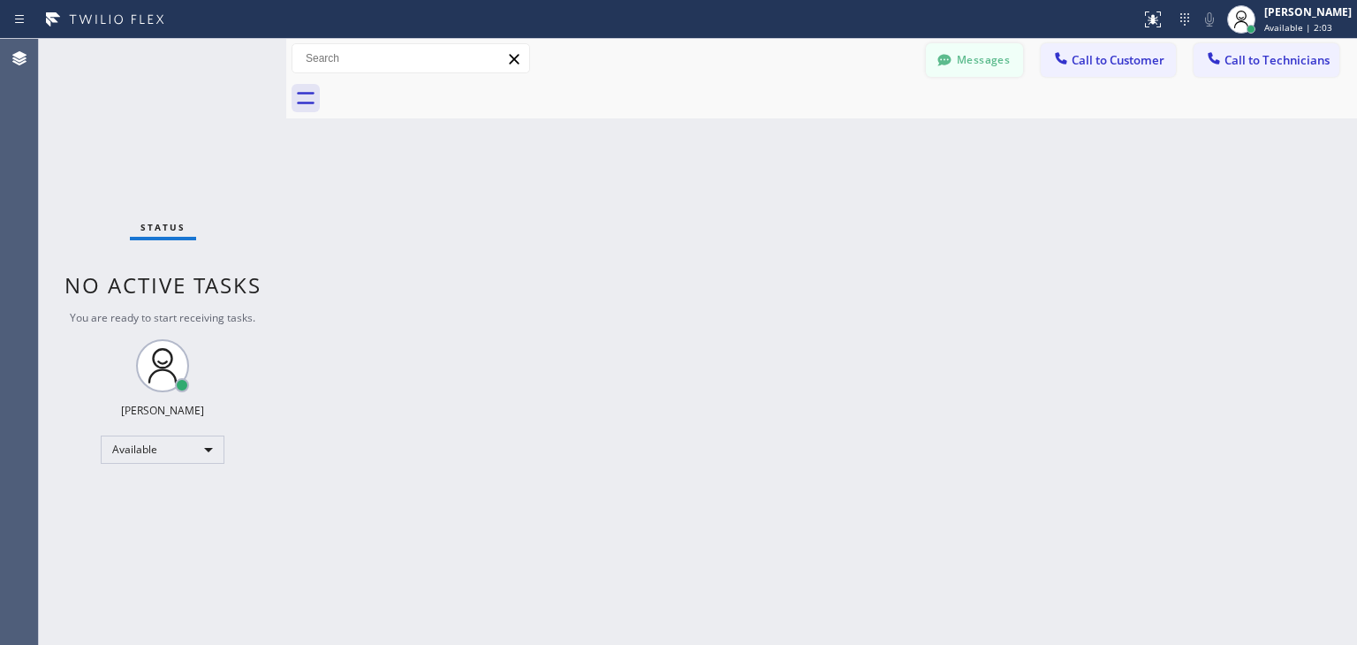
click at [966, 61] on button "Messages" at bounding box center [974, 60] width 97 height 34
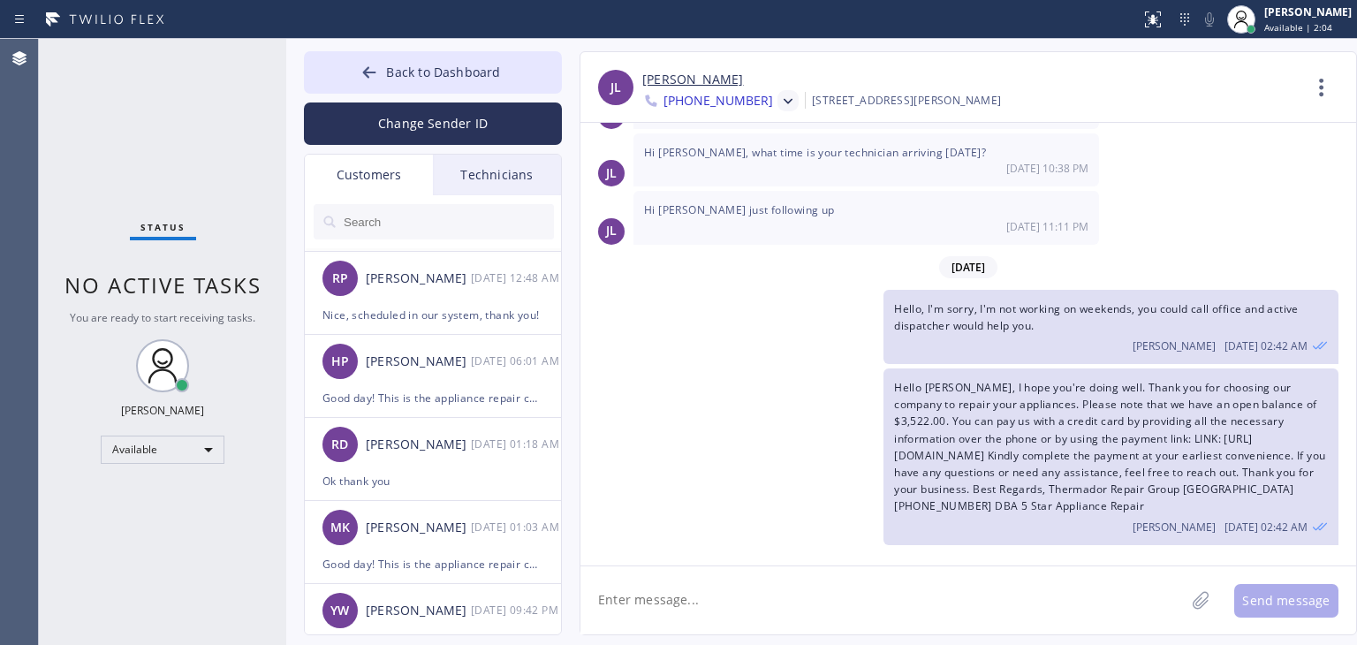
click at [867, 577] on textarea at bounding box center [882, 600] width 604 height 68
type textarea "Just came to send you the"
click at [488, 68] on span "Back to Dashboard" at bounding box center [443, 72] width 114 height 17
